Goal: Information Seeking & Learning: Learn about a topic

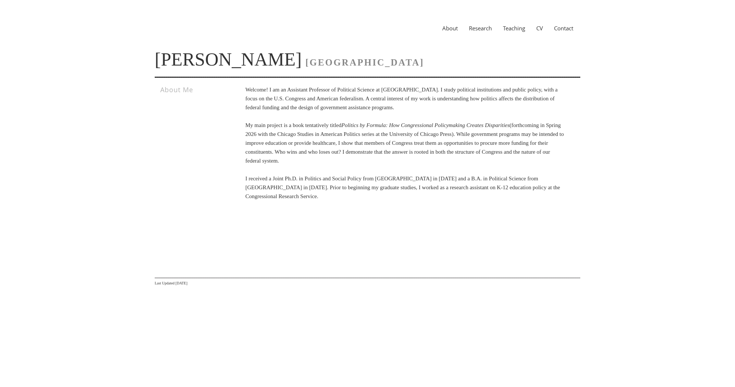
click at [542, 26] on link "CV" at bounding box center [540, 27] width 18 height 7
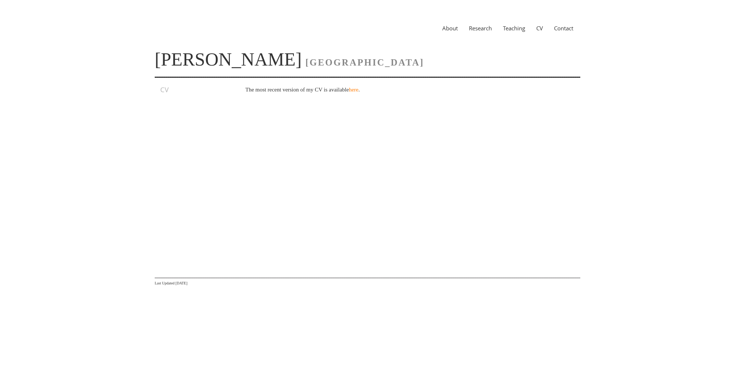
click at [367, 93] on p "The most recent version of my CV is available here ." at bounding box center [404, 89] width 319 height 9
click at [359, 91] on link "here" at bounding box center [354, 90] width 10 height 6
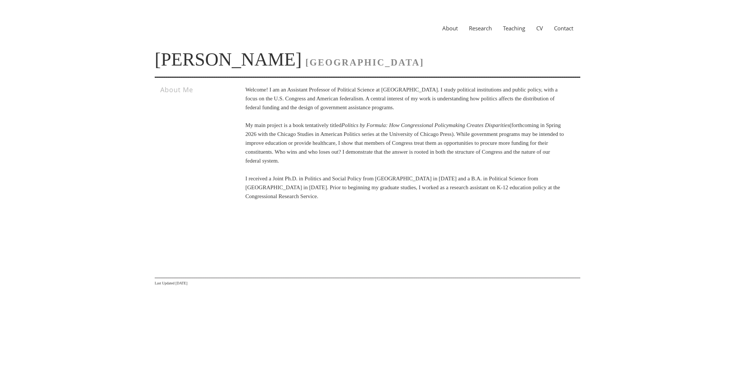
click at [535, 27] on link "CV" at bounding box center [540, 27] width 18 height 7
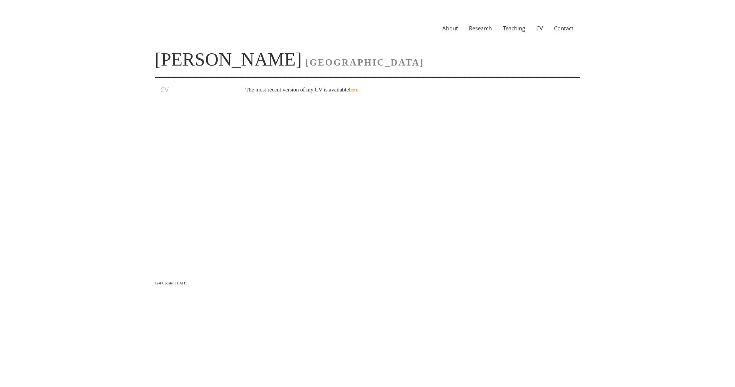
click at [542, 28] on link "CV" at bounding box center [540, 27] width 18 height 7
click at [359, 86] on p "The most recent version of my CV is available here ." at bounding box center [404, 89] width 319 height 9
click at [359, 88] on link "here" at bounding box center [354, 90] width 10 height 6
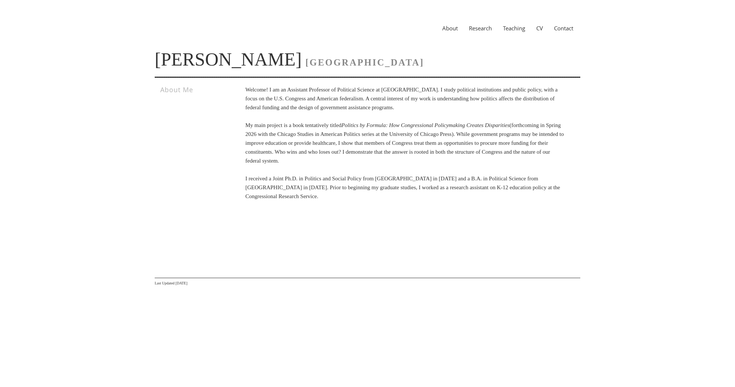
click at [468, 23] on div "About Research Teaching CV Contact" at bounding box center [368, 28] width 426 height 27
click at [470, 27] on link "Research" at bounding box center [480, 27] width 34 height 7
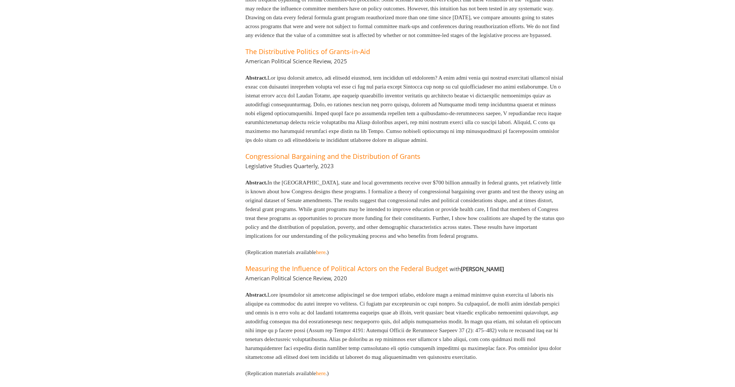
scroll to position [315, 0]
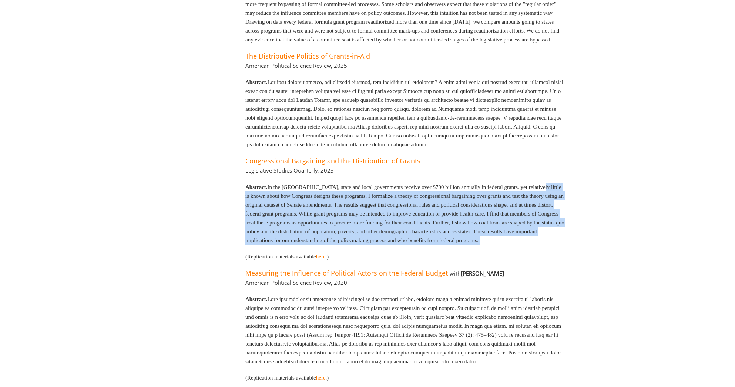
drag, startPoint x: 405, startPoint y: 269, endPoint x: 247, endPoint y: 216, distance: 166.8
click at [247, 216] on div "Book Politics by Formula: How Congressional Policymaking Creates Disparities Ma…" at bounding box center [394, 79] width 341 height 619
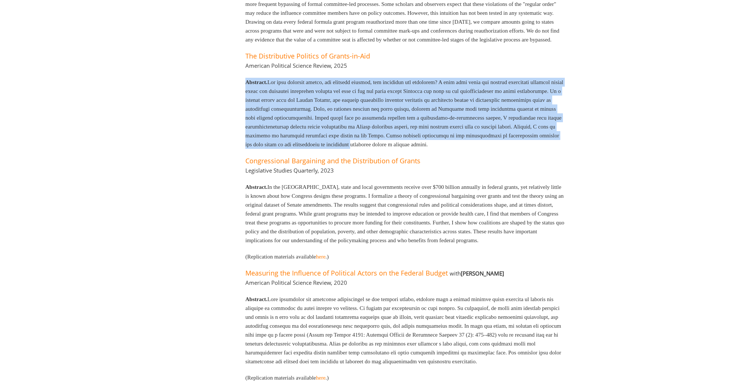
drag, startPoint x: 444, startPoint y: 143, endPoint x: 279, endPoint y: 85, distance: 175.0
click at [279, 85] on div "Book Politics by Formula: How Congressional Policymaking Creates Disparities Ma…" at bounding box center [394, 79] width 341 height 619
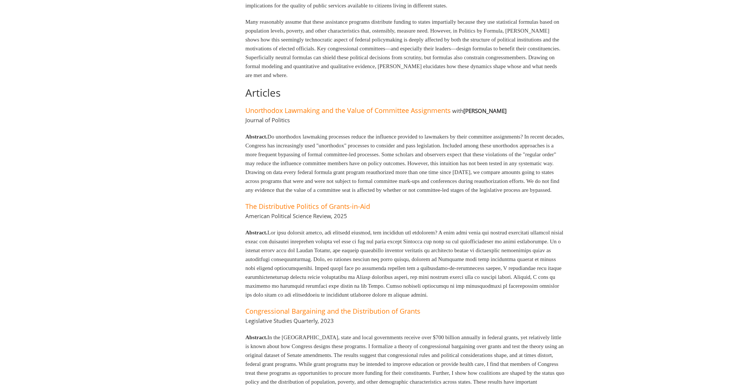
click at [406, 170] on p "Abstract. Do unorthodox lawmaking processes reduce the influence provided to la…" at bounding box center [404, 163] width 319 height 62
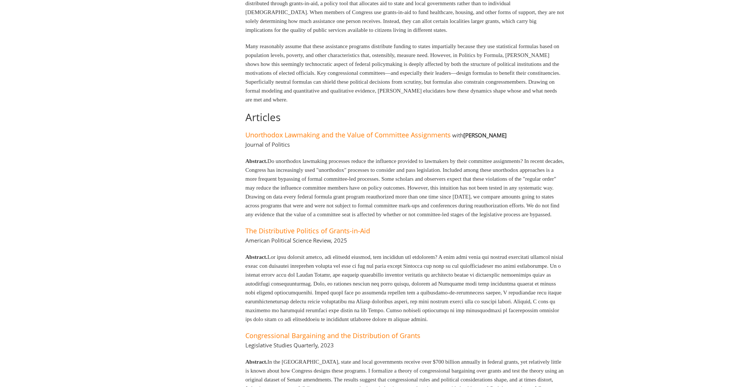
scroll to position [97, 0]
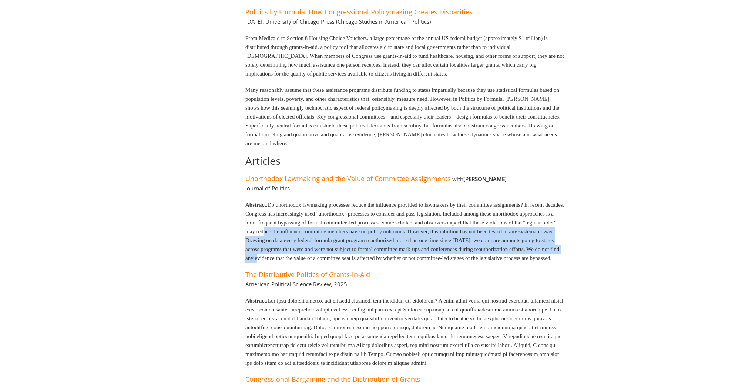
drag, startPoint x: 358, startPoint y: 228, endPoint x: 444, endPoint y: 261, distance: 92.2
click at [444, 261] on p "Abstract. Do unorthodox lawmaking processes reduce the influence provided to la…" at bounding box center [404, 231] width 319 height 62
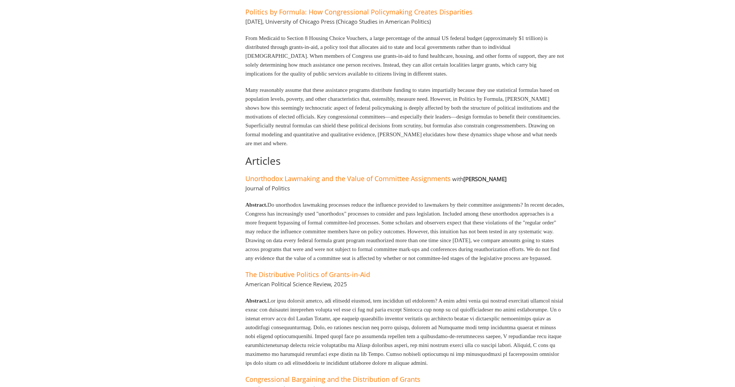
click at [444, 261] on p "Abstract. Do unorthodox lawmaking processes reduce the influence provided to la…" at bounding box center [404, 231] width 319 height 62
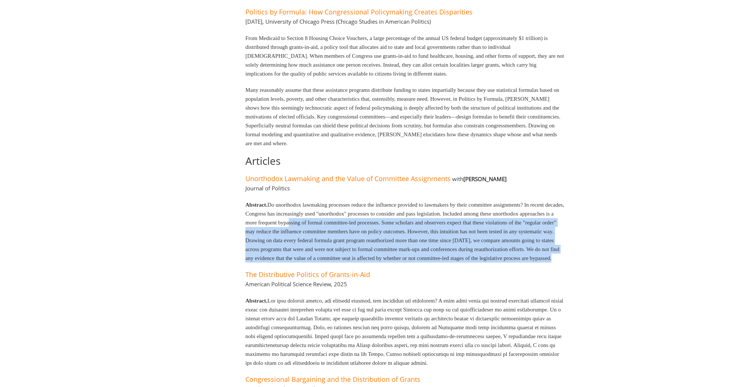
drag, startPoint x: 475, startPoint y: 270, endPoint x: 363, endPoint y: 225, distance: 121.4
click at [363, 225] on div "Book Politics by Formula: How Congressional Policymaking Creates Disparities Ma…" at bounding box center [394, 298] width 341 height 619
click at [363, 225] on p "Abstract. Do unorthodox lawmaking processes reduce the influence provided to la…" at bounding box center [404, 231] width 319 height 62
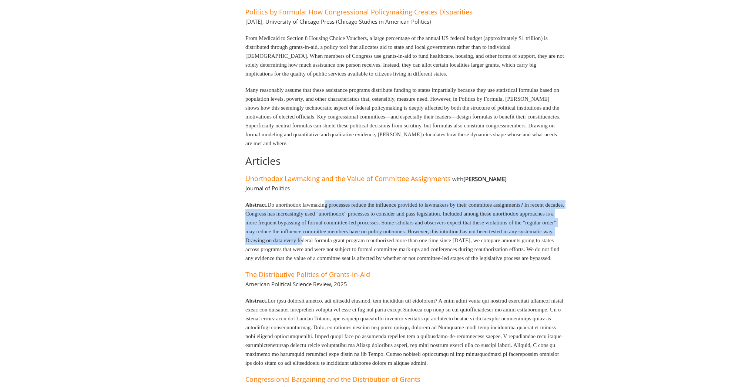
drag, startPoint x: 335, startPoint y: 206, endPoint x: 434, endPoint y: 237, distance: 103.6
click at [434, 237] on p "Abstract. Do unorthodox lawmaking processes reduce the influence provided to la…" at bounding box center [404, 231] width 319 height 62
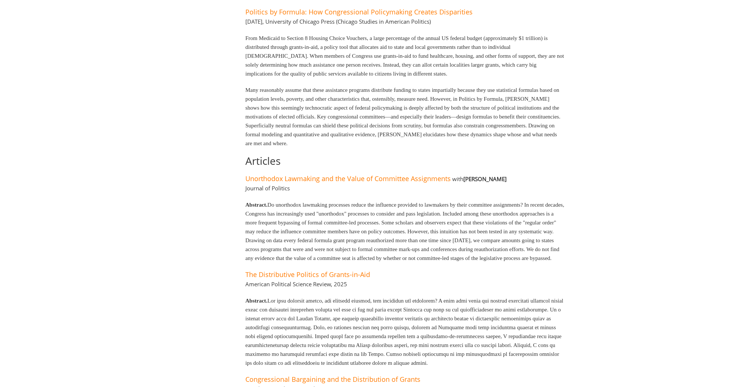
scroll to position [31, 0]
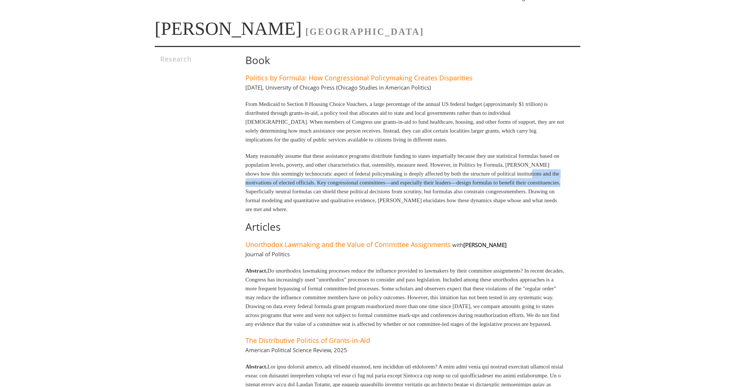
drag, startPoint x: 380, startPoint y: 194, endPoint x: 312, endPoint y: 178, distance: 69.5
click at [312, 178] on p "Many reasonably assume that these assistance programs distribute funding to sta…" at bounding box center [404, 182] width 319 height 62
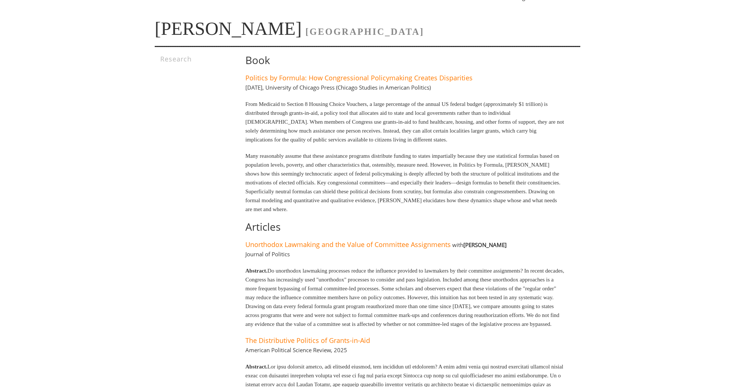
click at [284, 158] on p "Many reasonably assume that these assistance programs distribute funding to sta…" at bounding box center [404, 182] width 319 height 62
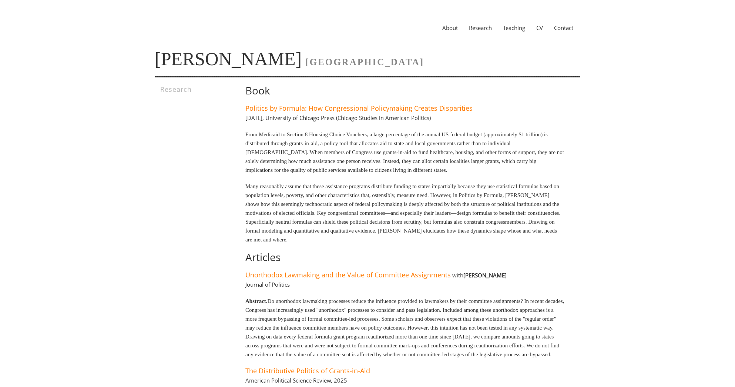
scroll to position [0, 0]
click at [284, 158] on p "From Medicaid to Section 8 Housing Choice Vouchers, a large percentage of the a…" at bounding box center [404, 152] width 319 height 44
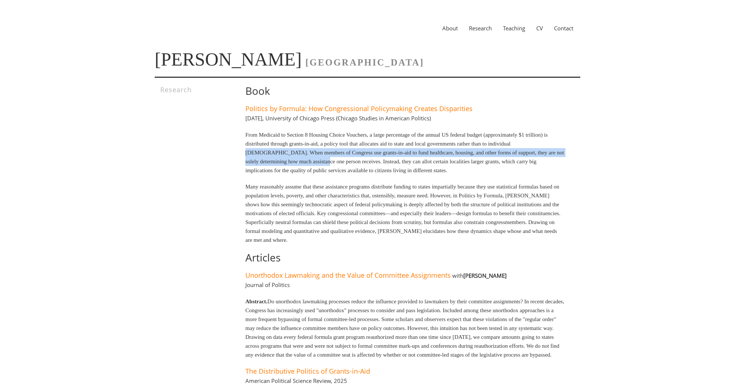
drag, startPoint x: 329, startPoint y: 152, endPoint x: 380, endPoint y: 162, distance: 52.4
click at [380, 162] on p "From Medicaid to Section 8 Housing Choice Vouchers, a large percentage of the a…" at bounding box center [404, 152] width 319 height 44
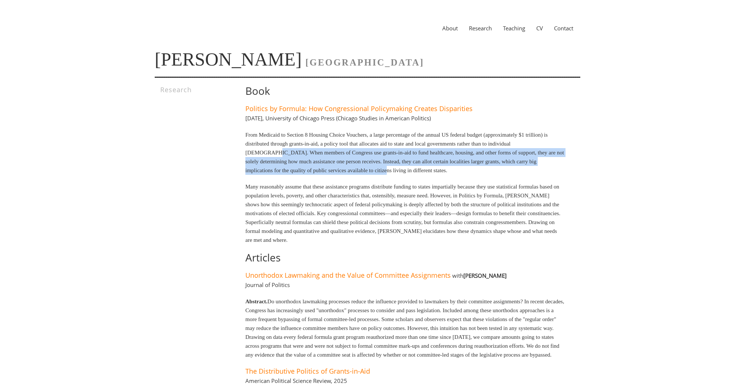
drag, startPoint x: 441, startPoint y: 171, endPoint x: 300, endPoint y: 156, distance: 142.2
click at [300, 156] on p "From Medicaid to Section 8 Housing Choice Vouchers, a large percentage of the a…" at bounding box center [404, 152] width 319 height 44
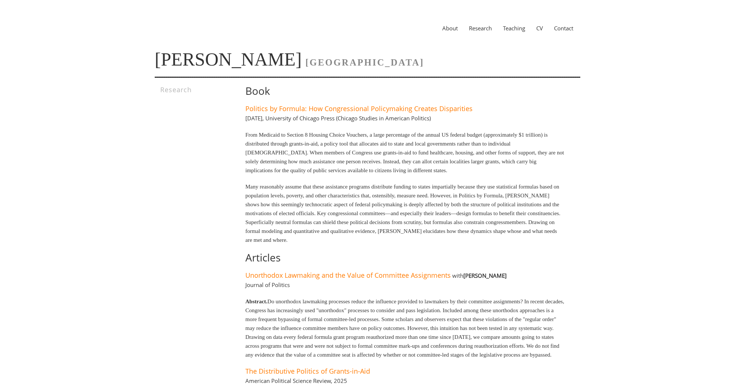
drag, startPoint x: 271, startPoint y: 144, endPoint x: 426, endPoint y: 173, distance: 158.1
click at [426, 173] on p "From Medicaid to Section 8 Housing Choice Vouchers, a large percentage of the a…" at bounding box center [404, 152] width 319 height 44
click at [480, 29] on link "Research" at bounding box center [480, 27] width 34 height 7
click at [445, 28] on link "About" at bounding box center [450, 27] width 27 height 7
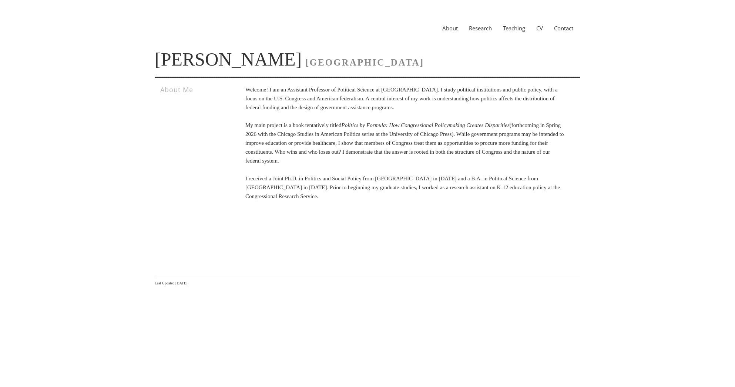
drag, startPoint x: 388, startPoint y: 124, endPoint x: 460, endPoint y: 164, distance: 82.7
click at [460, 164] on p "Welcome! I am an Assistant Professor of Political Science at [GEOGRAPHIC_DATA].…" at bounding box center [404, 142] width 319 height 115
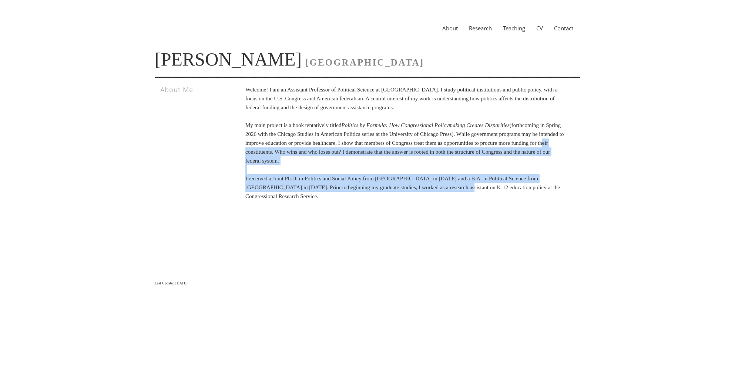
drag, startPoint x: 475, startPoint y: 186, endPoint x: 360, endPoint y: 155, distance: 119.2
click at [360, 155] on p "Welcome! I am an Assistant Professor of Political Science at Vanderbilt Univers…" at bounding box center [404, 142] width 319 height 115
click at [360, 155] on p "Welcome! I am an Assistant Professor of Political Science at [GEOGRAPHIC_DATA].…" at bounding box center [404, 142] width 319 height 115
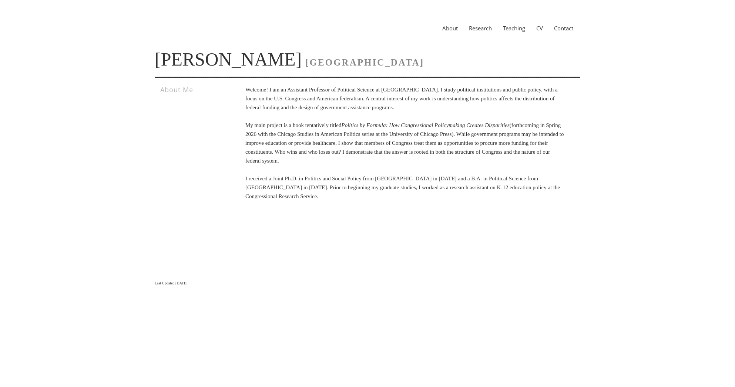
drag, startPoint x: 331, startPoint y: 130, endPoint x: 441, endPoint y: 166, distance: 116.1
click at [441, 166] on p "Welcome! I am an Assistant Professor of Political Science at [GEOGRAPHIC_DATA].…" at bounding box center [404, 142] width 319 height 115
drag, startPoint x: 462, startPoint y: 161, endPoint x: 307, endPoint y: 138, distance: 157.2
click at [307, 138] on p "Welcome! I am an Assistant Professor of Political Science at [GEOGRAPHIC_DATA].…" at bounding box center [404, 142] width 319 height 115
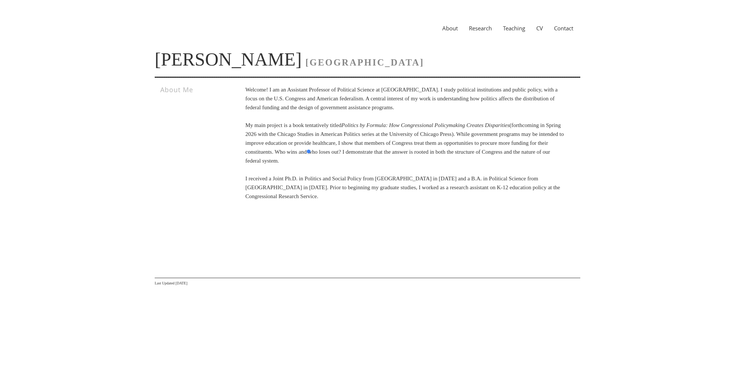
click at [306, 137] on p "Welcome! I am an Assistant Professor of Political Science at [GEOGRAPHIC_DATA].…" at bounding box center [404, 142] width 319 height 115
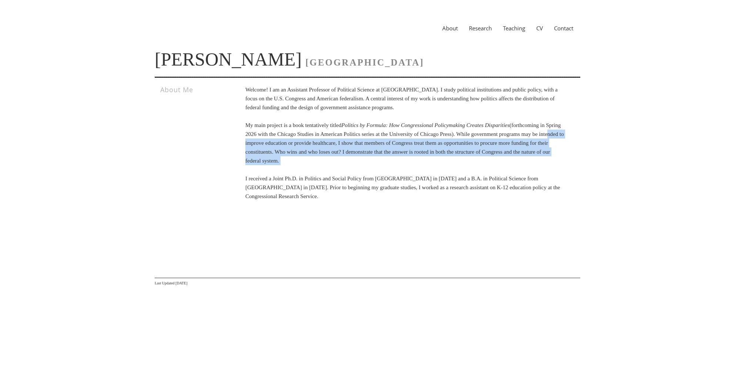
drag, startPoint x: 339, startPoint y: 142, endPoint x: 455, endPoint y: 170, distance: 120.0
click at [455, 170] on p "Welcome! I am an Assistant Professor of Political Science at Vanderbilt Univers…" at bounding box center [404, 142] width 319 height 115
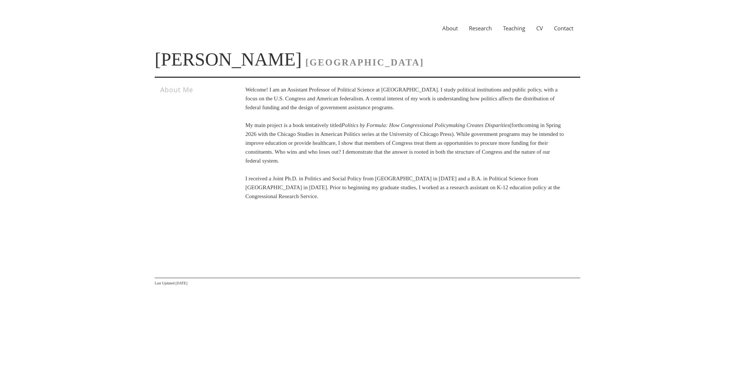
click at [495, 171] on p "Welcome! I am an Assistant Professor of Political Science at Vanderbilt Univers…" at bounding box center [404, 142] width 319 height 115
click at [461, 165] on p "Welcome! I am an Assistant Professor of Political Science at Vanderbilt Univers…" at bounding box center [404, 142] width 319 height 115
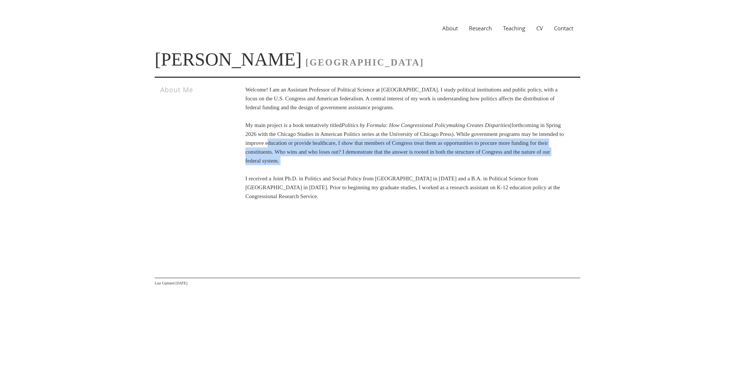
drag, startPoint x: 461, startPoint y: 165, endPoint x: 380, endPoint y: 147, distance: 83.0
click at [380, 147] on p "Welcome! I am an Assistant Professor of Political Science at Vanderbilt Univers…" at bounding box center [404, 142] width 319 height 115
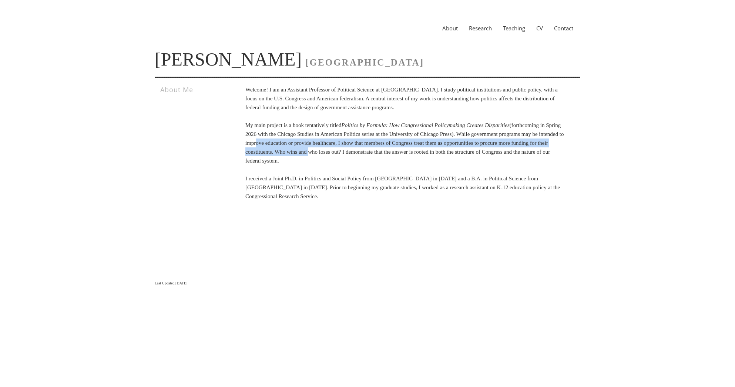
drag, startPoint x: 361, startPoint y: 139, endPoint x: 438, endPoint y: 153, distance: 78.5
click at [438, 153] on p "Welcome! I am an Assistant Professor of Political Science at Vanderbilt Univers…" at bounding box center [404, 142] width 319 height 115
drag, startPoint x: 472, startPoint y: 161, endPoint x: 398, endPoint y: 146, distance: 75.6
click at [398, 146] on p "Welcome! I am an Assistant Professor of Political Science at Vanderbilt Univers…" at bounding box center [404, 142] width 319 height 115
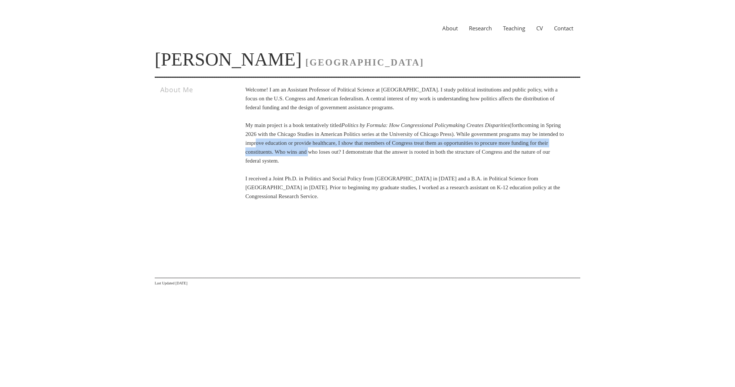
click at [398, 146] on p "Welcome! I am an Assistant Professor of Political Science at Vanderbilt Univers…" at bounding box center [404, 142] width 319 height 115
drag, startPoint x: 424, startPoint y: 146, endPoint x: 481, endPoint y: 160, distance: 58.3
click at [481, 160] on p "Welcome! I am an Assistant Professor of Political Science at Vanderbilt Univers…" at bounding box center [404, 142] width 319 height 115
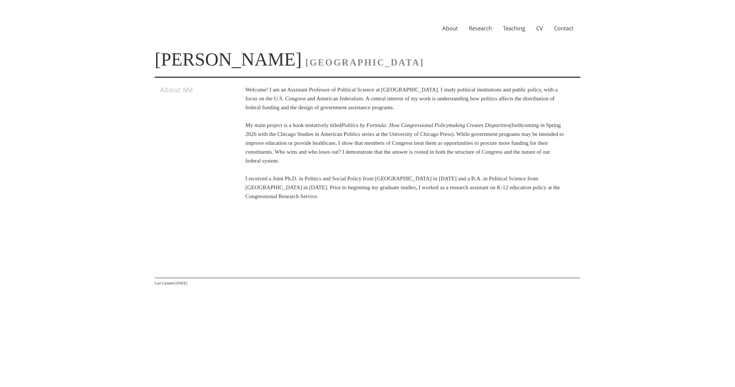
drag, startPoint x: 483, startPoint y: 159, endPoint x: 470, endPoint y: 158, distance: 13.0
click at [470, 158] on p "Welcome! I am an Assistant Professor of Political Science at Vanderbilt Univers…" at bounding box center [404, 142] width 319 height 115
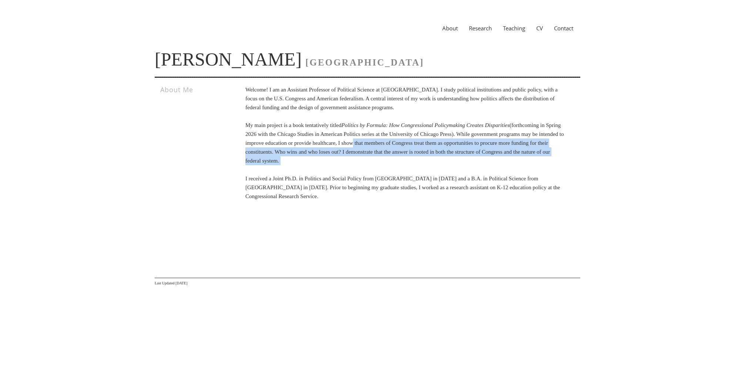
drag, startPoint x: 480, startPoint y: 166, endPoint x: 466, endPoint y: 146, distance: 24.4
click at [466, 146] on p "Welcome! I am an Assistant Professor of Political Science at Vanderbilt Univers…" at bounding box center [404, 142] width 319 height 115
drag, startPoint x: 447, startPoint y: 141, endPoint x: 487, endPoint y: 159, distance: 43.7
click at [487, 159] on p "Welcome! I am an Assistant Professor of Political Science at Vanderbilt Univers…" at bounding box center [404, 142] width 319 height 115
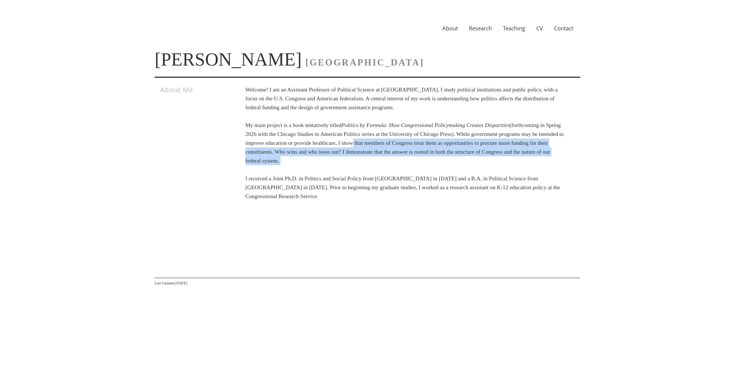
click at [487, 159] on p "Welcome! I am an Assistant Professor of Political Science at Vanderbilt Univers…" at bounding box center [404, 142] width 319 height 115
drag, startPoint x: 499, startPoint y: 161, endPoint x: 461, endPoint y: 144, distance: 41.4
click at [461, 144] on p "Welcome! I am an Assistant Professor of Political Science at Vanderbilt Univers…" at bounding box center [404, 142] width 319 height 115
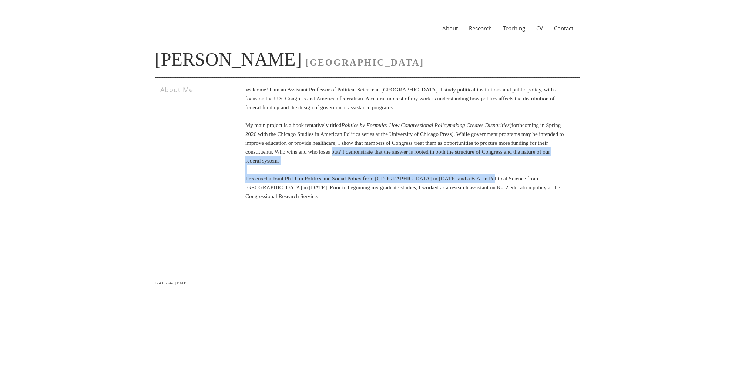
drag, startPoint x: 467, startPoint y: 153, endPoint x: 494, endPoint y: 180, distance: 38.2
click at [494, 180] on p "Welcome! I am an Assistant Professor of Political Science at Vanderbilt Univers…" at bounding box center [404, 142] width 319 height 115
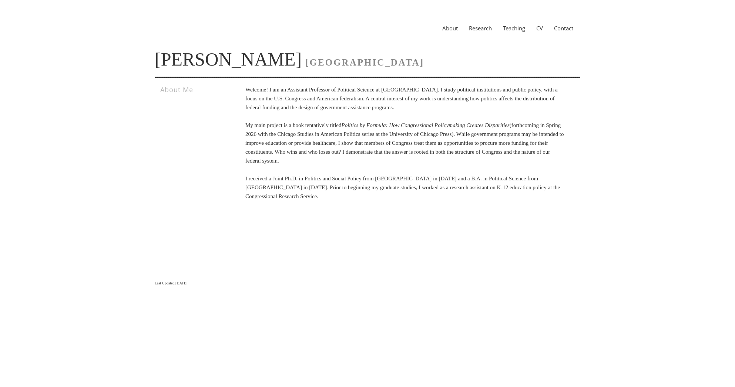
click at [466, 195] on p "Welcome! I am an Assistant Professor of Political Science at Vanderbilt Univers…" at bounding box center [404, 142] width 319 height 115
click at [481, 28] on link "Research" at bounding box center [480, 27] width 34 height 7
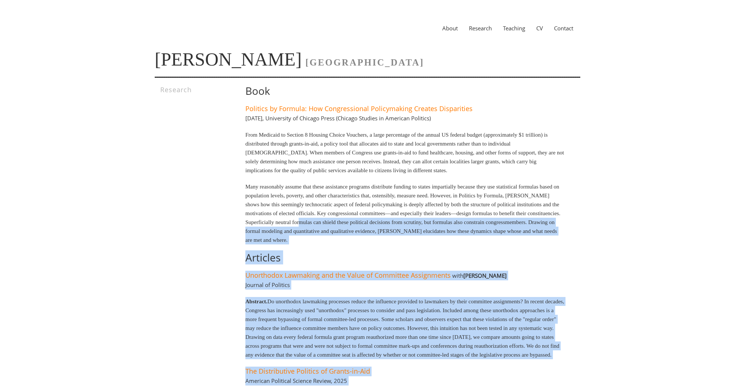
drag, startPoint x: 536, startPoint y: 305, endPoint x: 439, endPoint y: 224, distance: 126.4
click at [439, 224] on p "Many reasonably assume that these assistance programs distribute funding to sta…" at bounding box center [404, 213] width 319 height 62
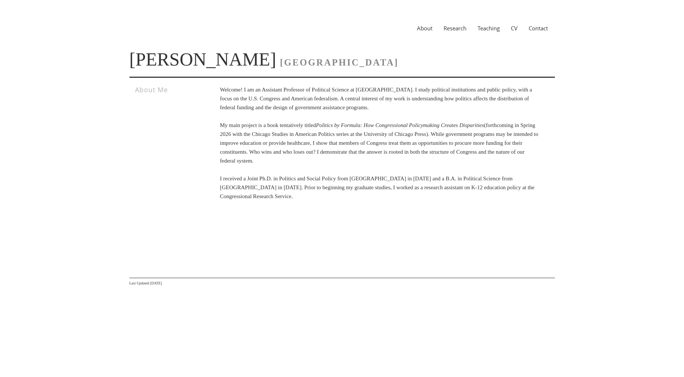
click at [496, 136] on p "Welcome! I am an Assistant Professor of Political Science at [GEOGRAPHIC_DATA].…" at bounding box center [379, 142] width 319 height 115
click at [423, 101] on p "Welcome! I am an Assistant Professor of Political Science at [GEOGRAPHIC_DATA].…" at bounding box center [379, 142] width 319 height 115
click at [452, 29] on link "Research" at bounding box center [455, 27] width 34 height 7
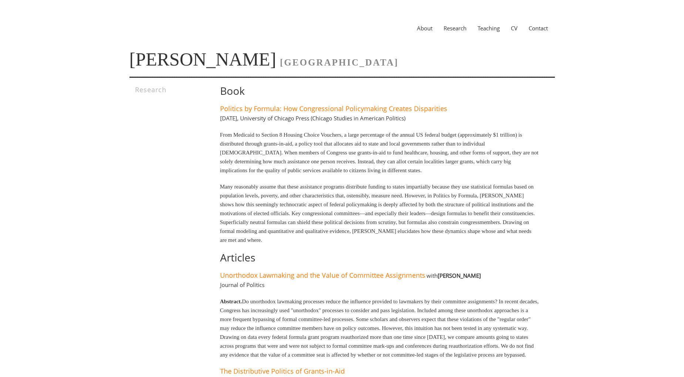
click at [416, 33] on div "About Research Teaching CV Contact" at bounding box center [343, 28] width 426 height 27
click at [418, 29] on link "About" at bounding box center [425, 27] width 27 height 7
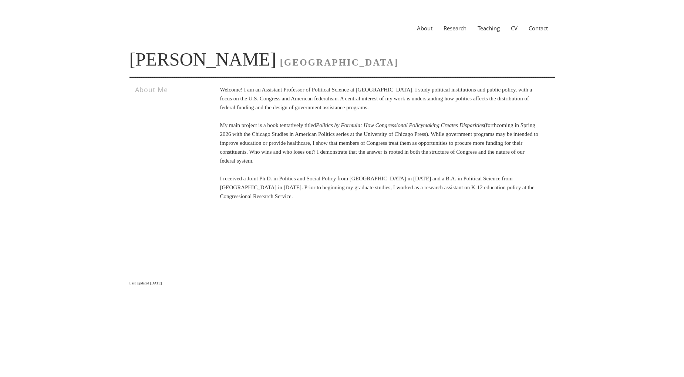
click at [423, 123] on icon "Politics by Formula: How Congressional Policymaking Creates Disparities" at bounding box center [400, 125] width 168 height 6
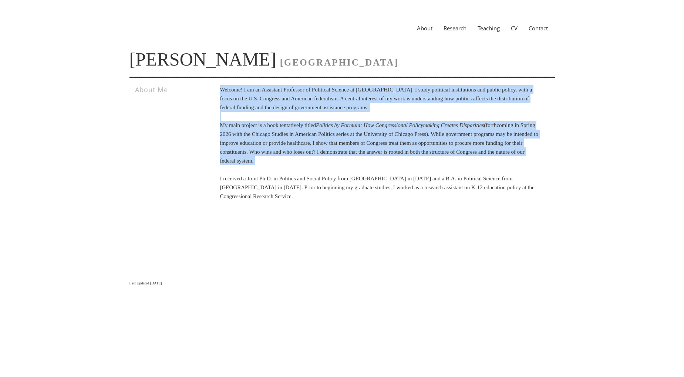
drag, startPoint x: 138, startPoint y: 115, endPoint x: 309, endPoint y: 176, distance: 182.3
click at [304, 176] on div "About Me Welcome! I am an Assistant Professor of Political Science at Vanderbil…" at bounding box center [343, 168] width 426 height 167
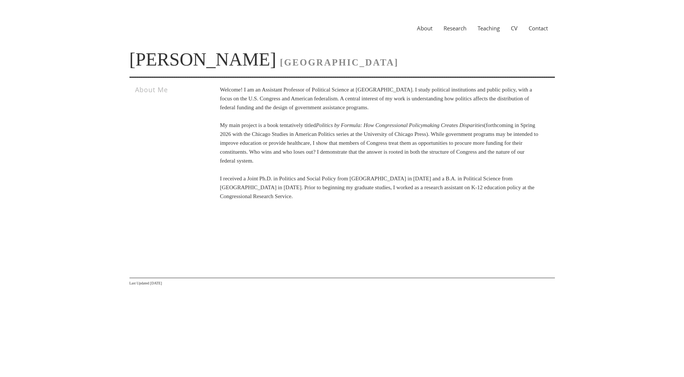
click at [307, 175] on p "Welcome! I am an Assistant Professor of Political Science at Vanderbilt Univers…" at bounding box center [379, 142] width 319 height 115
click at [324, 173] on p "Welcome! I am an Assistant Professor of Political Science at Vanderbilt Univers…" at bounding box center [379, 142] width 319 height 115
click at [142, 62] on link "[PERSON_NAME]" at bounding box center [203, 59] width 147 height 21
drag, startPoint x: 125, startPoint y: 58, endPoint x: 225, endPoint y: 59, distance: 100.0
click at [225, 59] on div "About Research Teaching CV Contact [PERSON_NAME] [GEOGRAPHIC_DATA] About Me Wel…" at bounding box center [342, 153] width 470 height 299
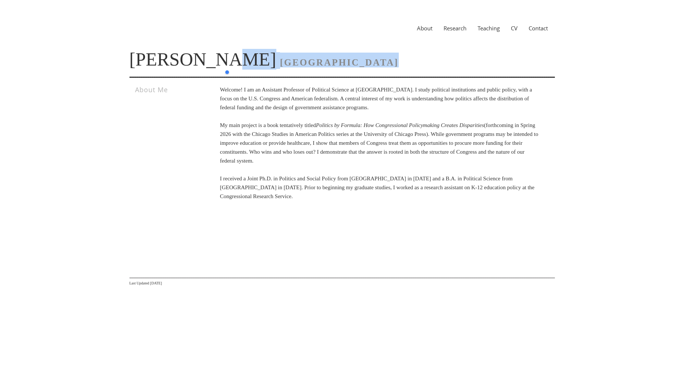
click at [223, 59] on link "[PERSON_NAME]" at bounding box center [203, 59] width 147 height 21
click at [166, 64] on link "[PERSON_NAME]" at bounding box center [203, 59] width 147 height 21
drag, startPoint x: 128, startPoint y: 64, endPoint x: 253, endPoint y: 63, distance: 125.5
click at [251, 63] on div "About Research Teaching CV Contact [PERSON_NAME] [GEOGRAPHIC_DATA] About Me Wel…" at bounding box center [342, 153] width 470 height 299
click at [254, 63] on link "[PERSON_NAME]" at bounding box center [203, 59] width 147 height 21
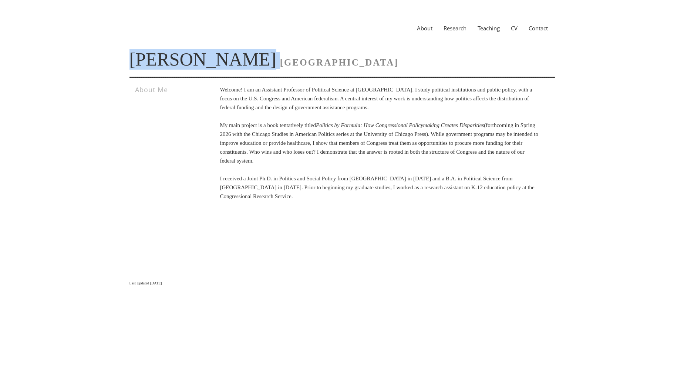
drag, startPoint x: 263, startPoint y: 61, endPoint x: 131, endPoint y: 58, distance: 131.8
click at [131, 58] on h1 "Leah Rosenstiel VANDERBILT UNIVERSITY" at bounding box center [343, 60] width 426 height 15
copy h1 "[PERSON_NAME]"
